Goal: Task Accomplishment & Management: Use online tool/utility

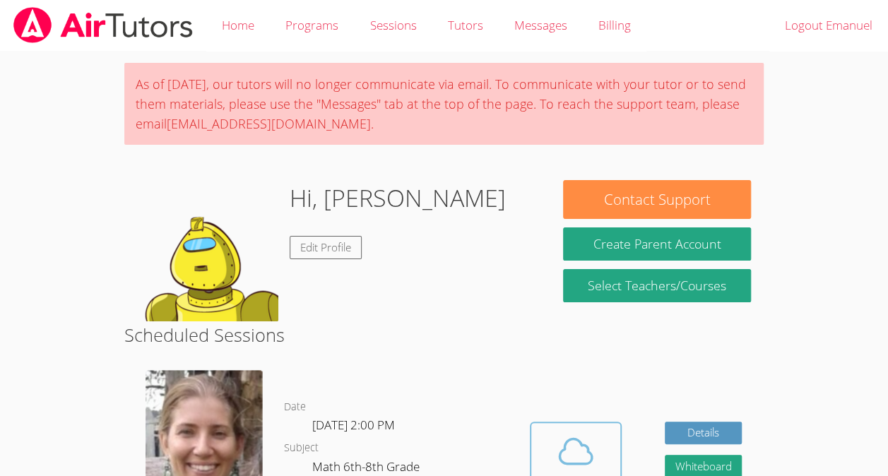
click at [577, 453] on icon at bounding box center [576, 452] width 40 height 40
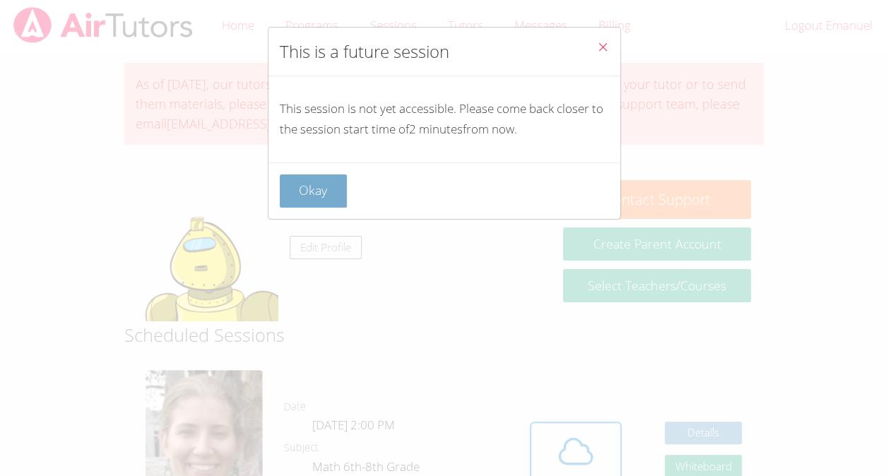
click at [293, 193] on button "Okay" at bounding box center [314, 190] width 68 height 33
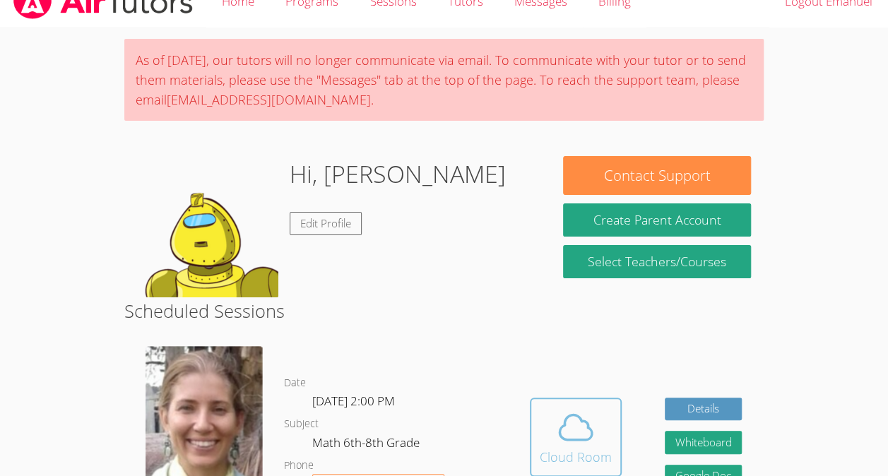
click at [584, 456] on div "Cloud Room" at bounding box center [576, 457] width 72 height 20
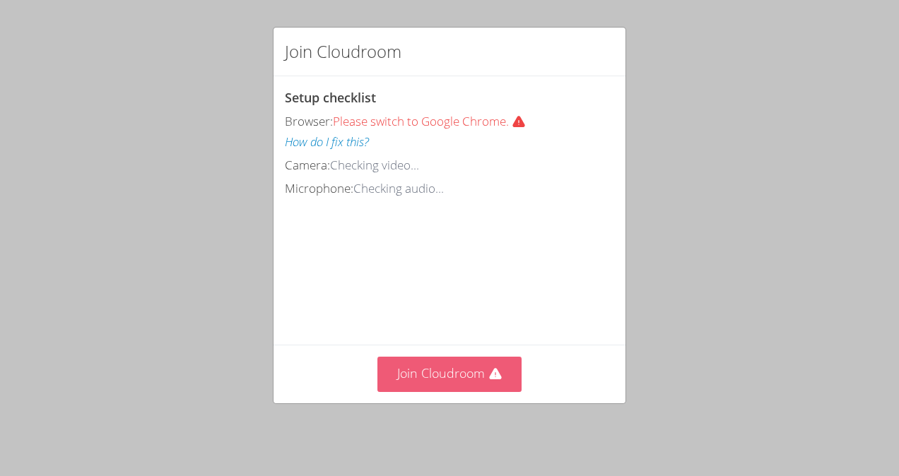
click at [451, 365] on button "Join Cloudroom" at bounding box center [449, 374] width 145 height 35
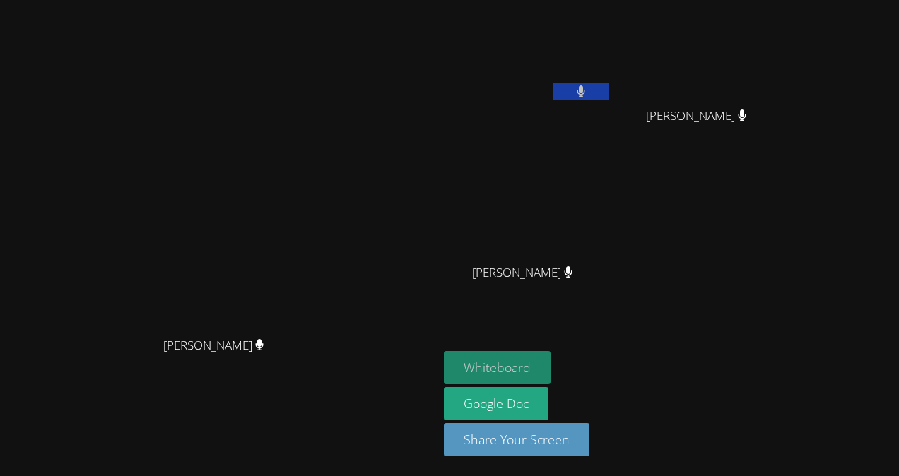
click at [550, 369] on button "Whiteboard" at bounding box center [497, 367] width 107 height 33
